Goal: Task Accomplishment & Management: Complete application form

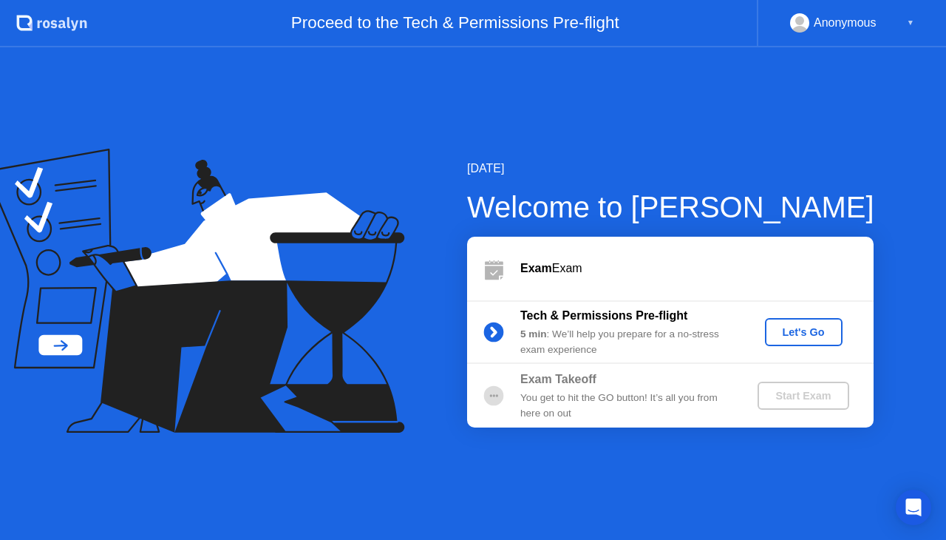
click at [785, 333] on div "Let's Go" at bounding box center [804, 332] width 66 height 12
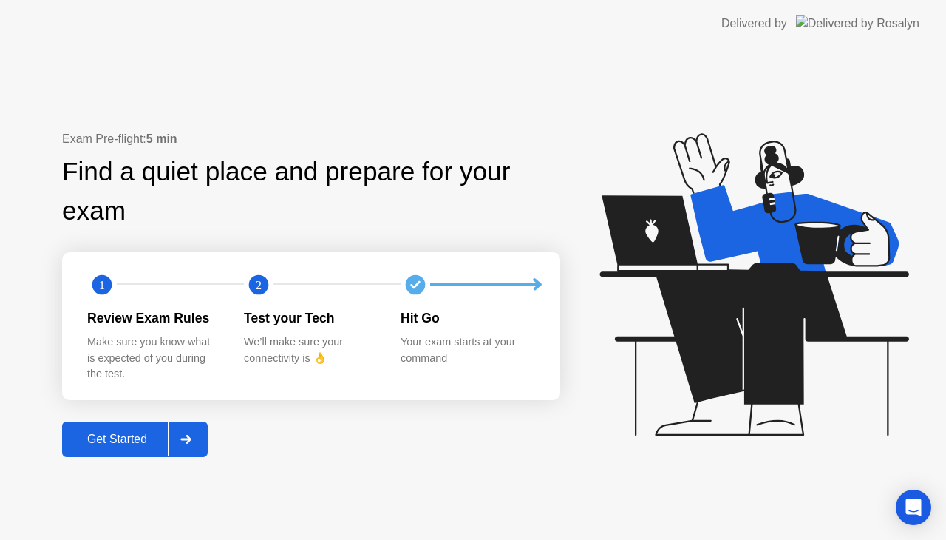
click at [134, 427] on button "Get Started" at bounding box center [135, 438] width 146 height 35
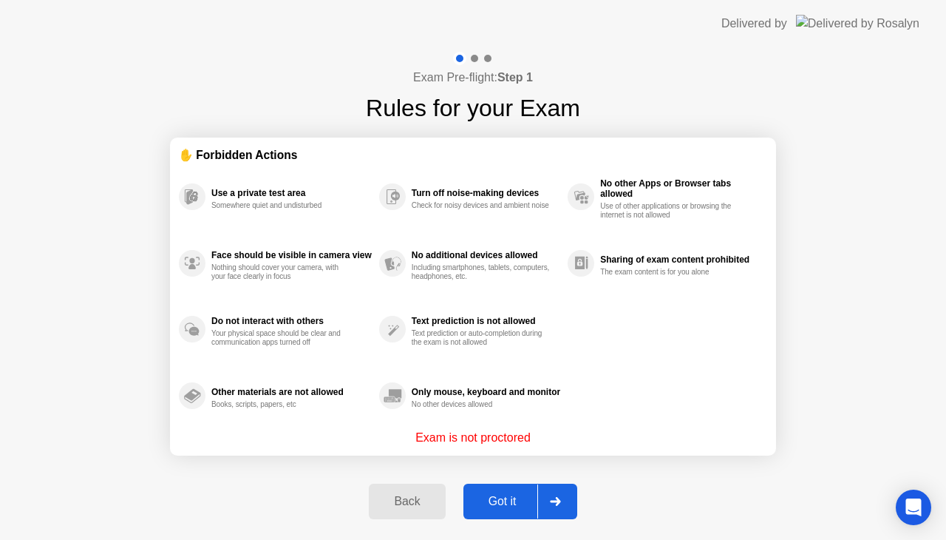
click at [525, 505] on div "Got it" at bounding box center [502, 501] width 69 height 13
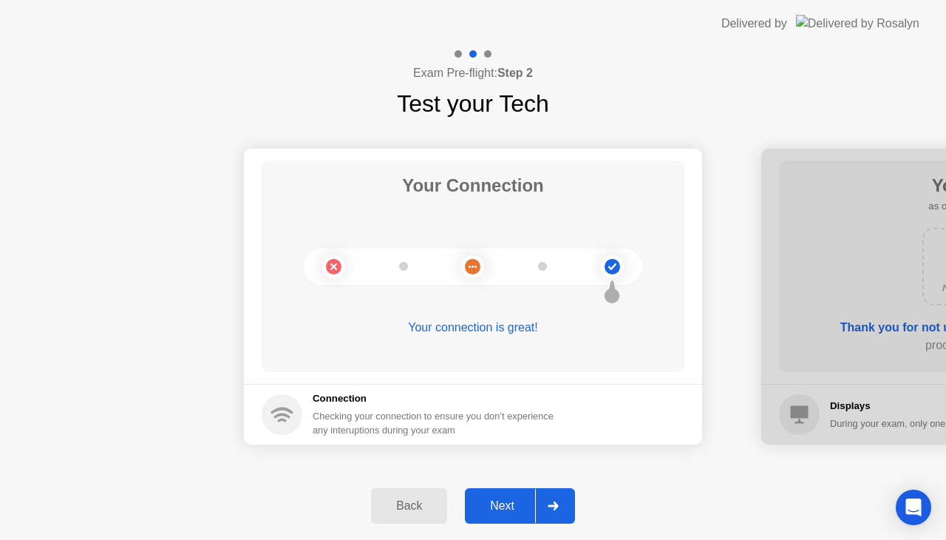
click at [525, 505] on div "Next" at bounding box center [502, 505] width 66 height 13
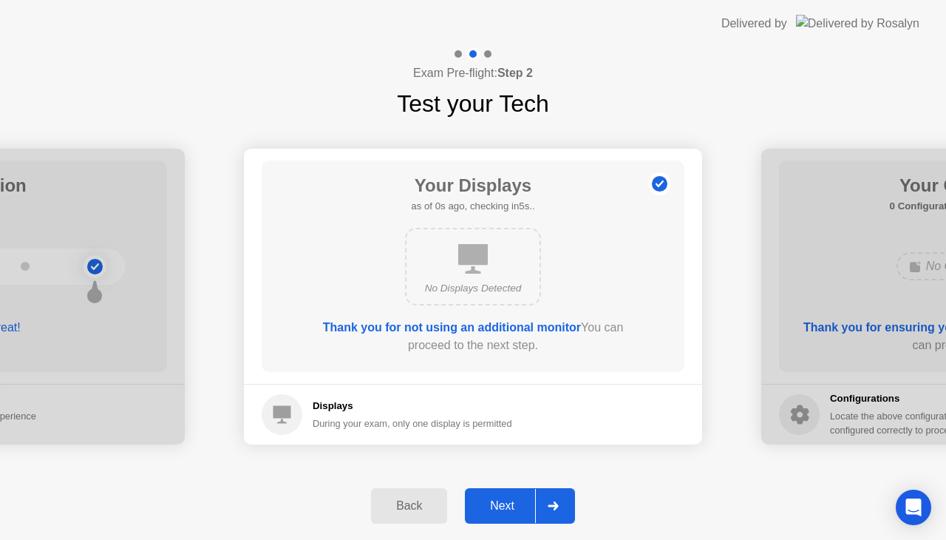
click at [525, 505] on div "Next" at bounding box center [502, 505] width 66 height 13
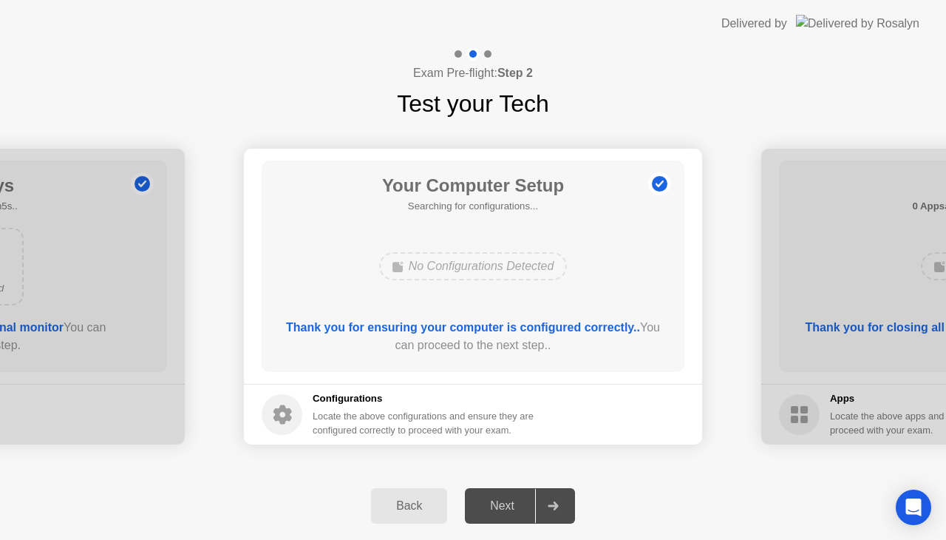
click at [525, 505] on div "Next" at bounding box center [502, 505] width 66 height 13
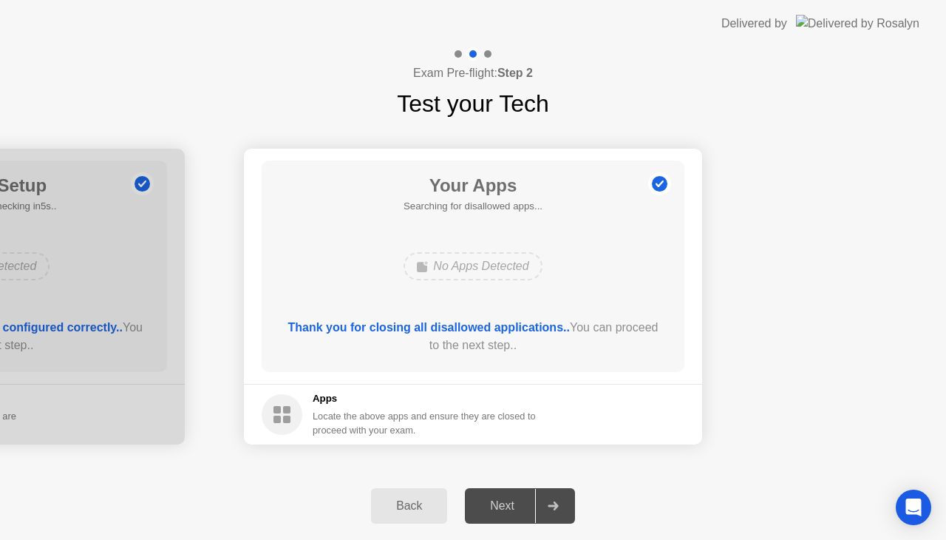
click at [525, 505] on div "Next" at bounding box center [502, 505] width 66 height 13
click at [509, 511] on div "Next" at bounding box center [502, 505] width 66 height 13
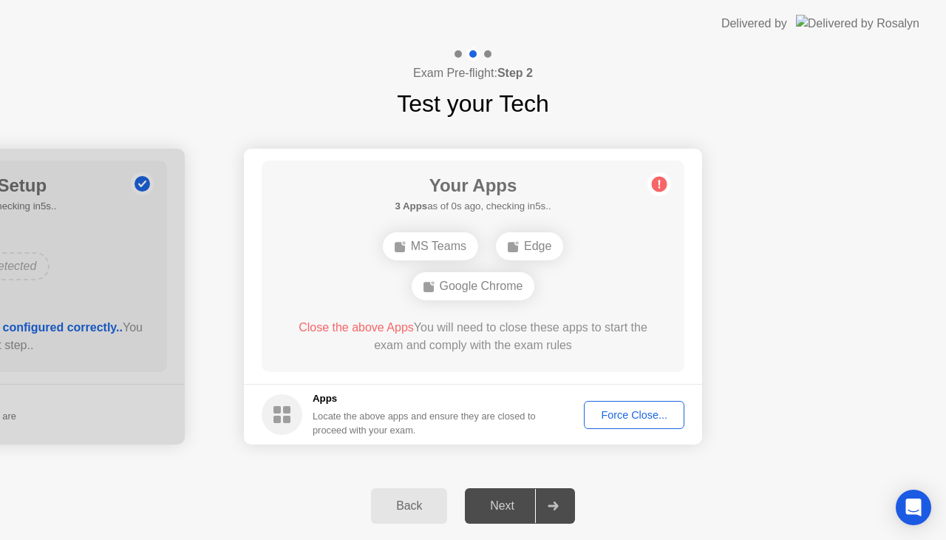
click at [605, 414] on div "Force Close..." at bounding box center [634, 415] width 90 height 12
click at [633, 423] on button "Force Close..." at bounding box center [634, 415] width 101 height 28
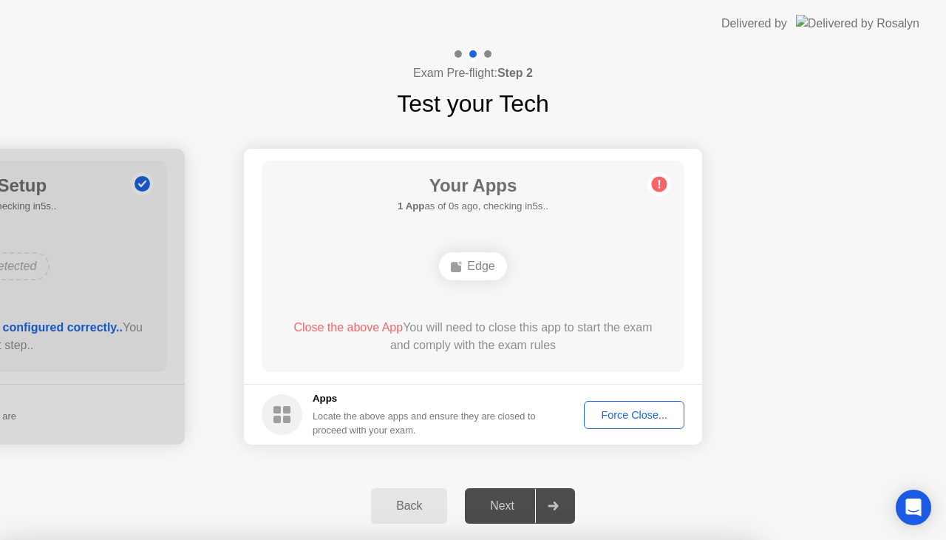
click at [632, 415] on div "Force Close..." at bounding box center [634, 415] width 90 height 12
click at [600, 421] on div "Force Close..." at bounding box center [634, 415] width 90 height 12
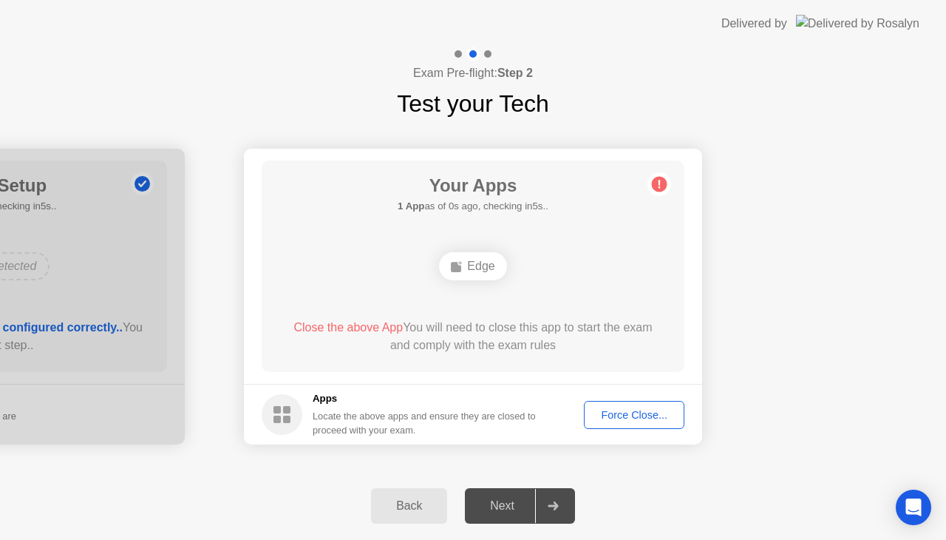
click at [619, 420] on div "Force Close..." at bounding box center [634, 415] width 90 height 12
click at [615, 419] on div "Force Close..." at bounding box center [634, 415] width 90 height 12
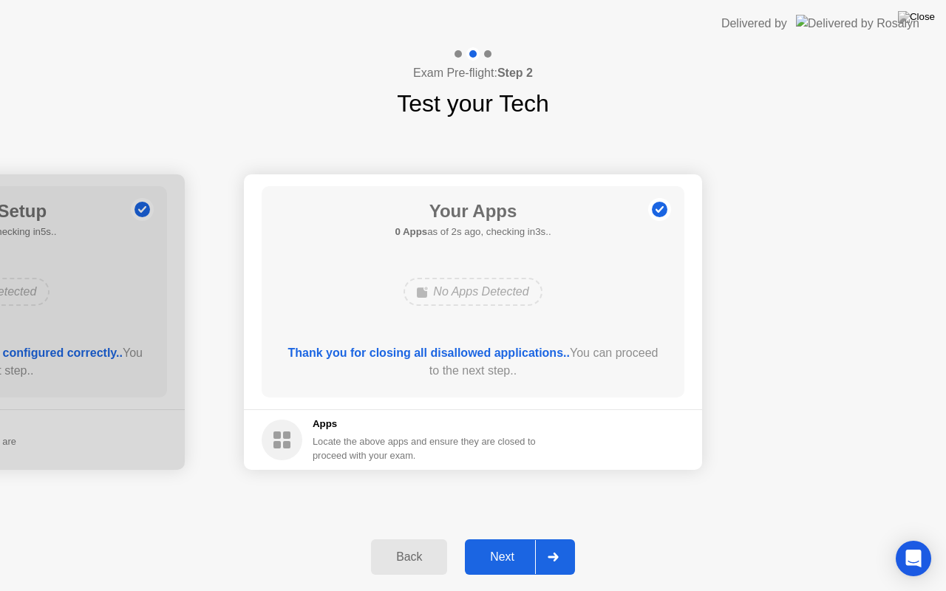
click at [503, 539] on div "Next" at bounding box center [502, 557] width 66 height 13
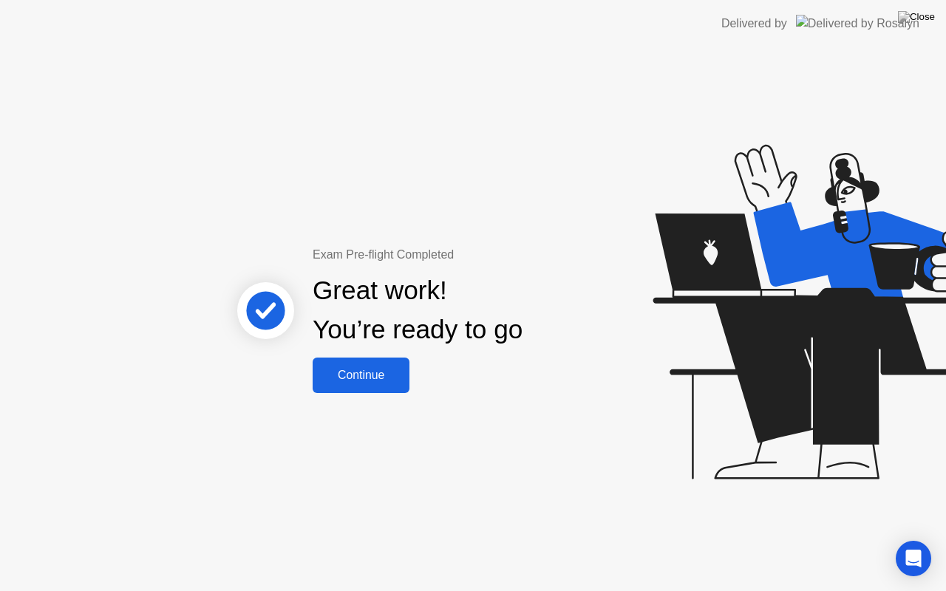
click at [370, 390] on button "Continue" at bounding box center [361, 375] width 97 height 35
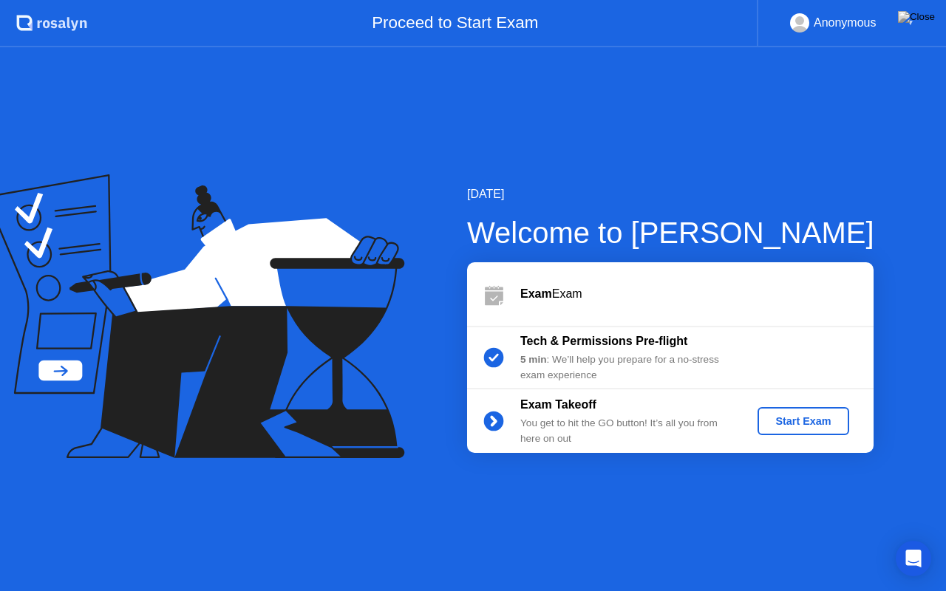
click at [786, 418] on div "Start Exam" at bounding box center [803, 421] width 79 height 12
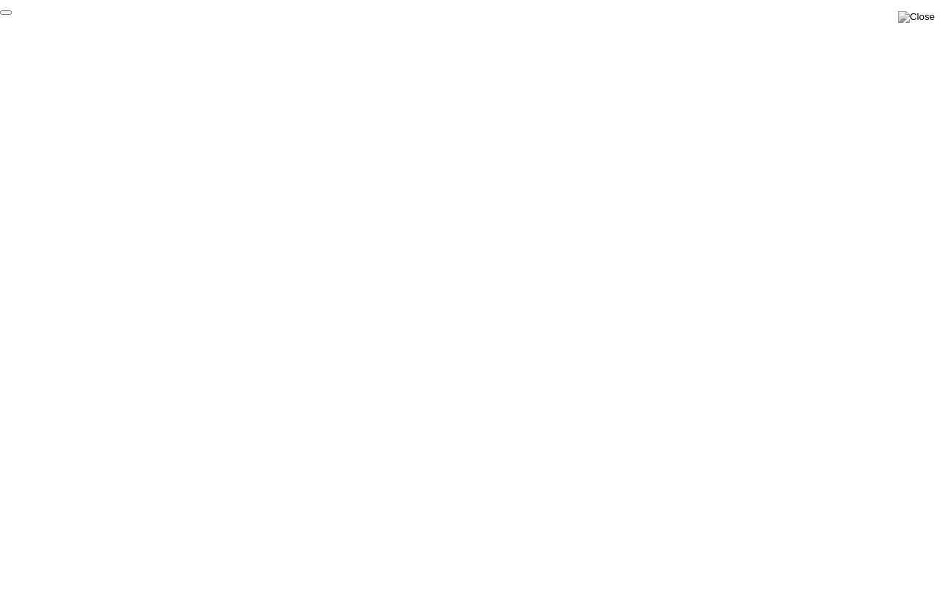
click div "End Proctoring Session"
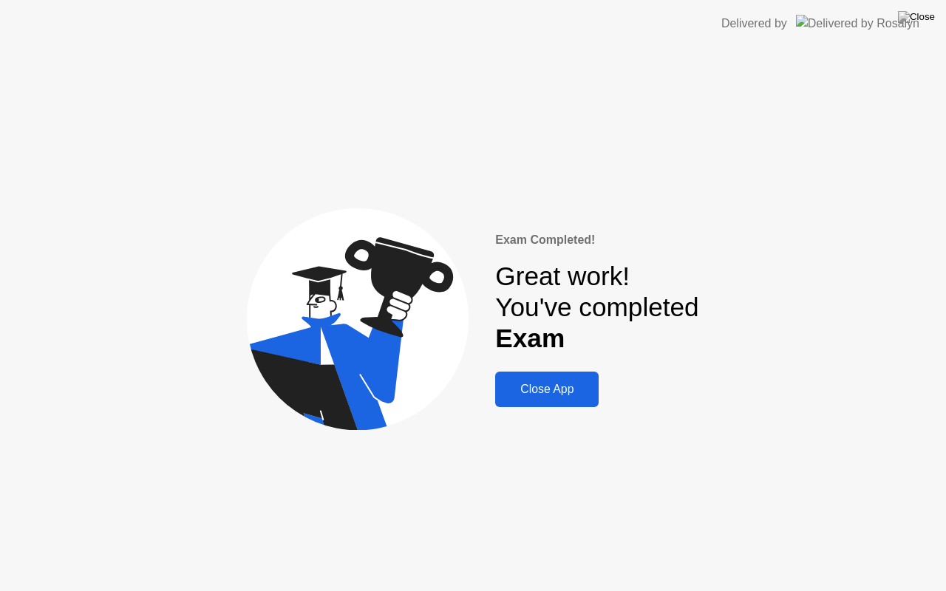
click at [532, 387] on div "Close App" at bounding box center [547, 389] width 95 height 13
